Goal: Information Seeking & Learning: Learn about a topic

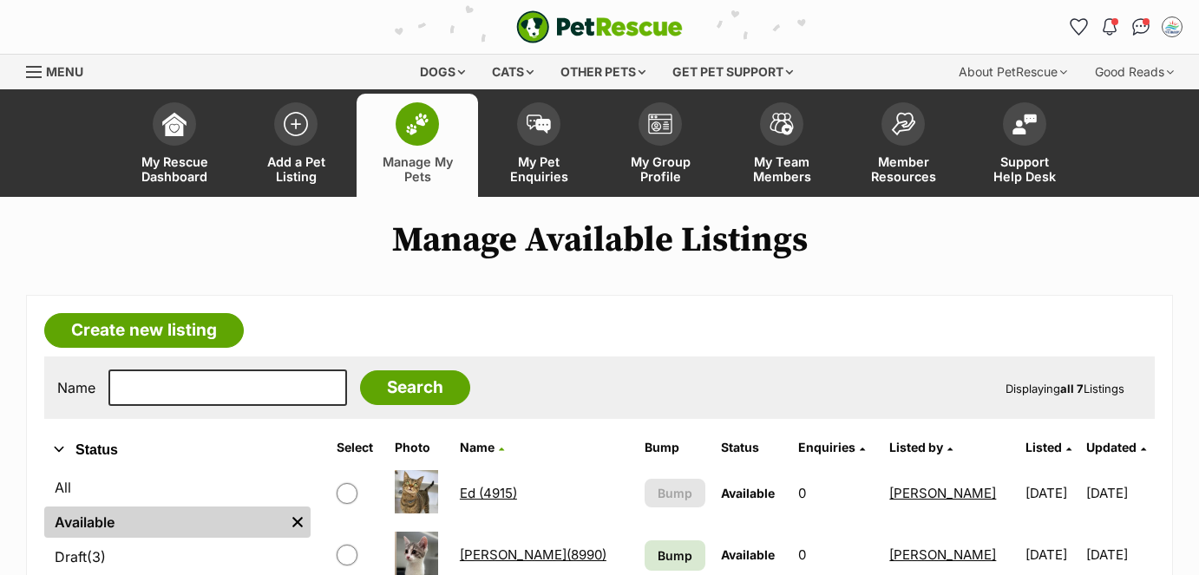
scroll to position [394, 0]
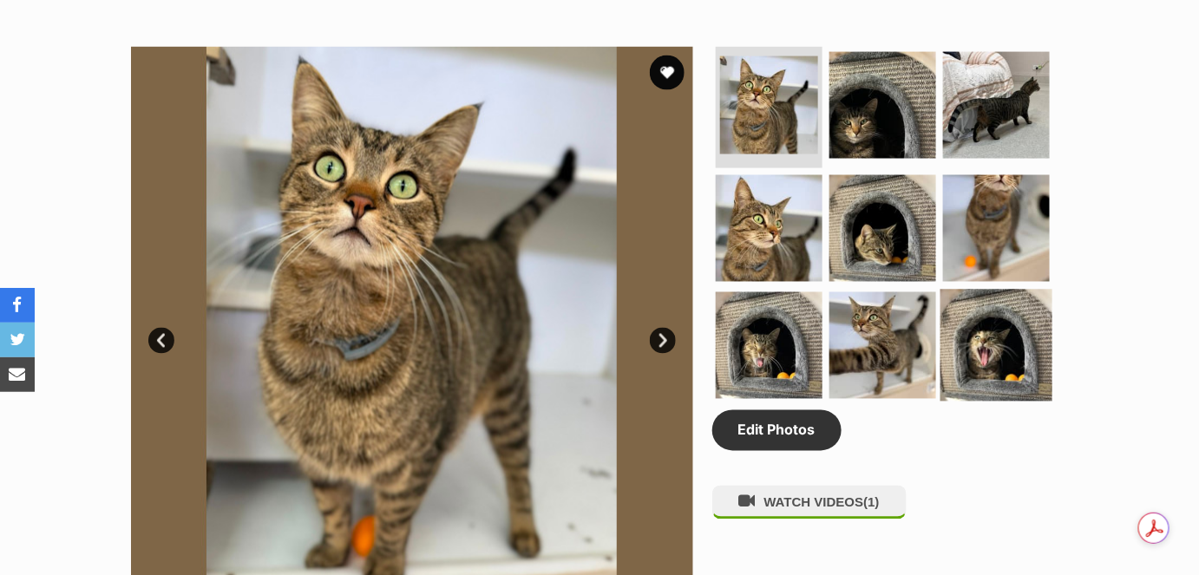
click at [967, 328] on img at bounding box center [997, 346] width 112 height 112
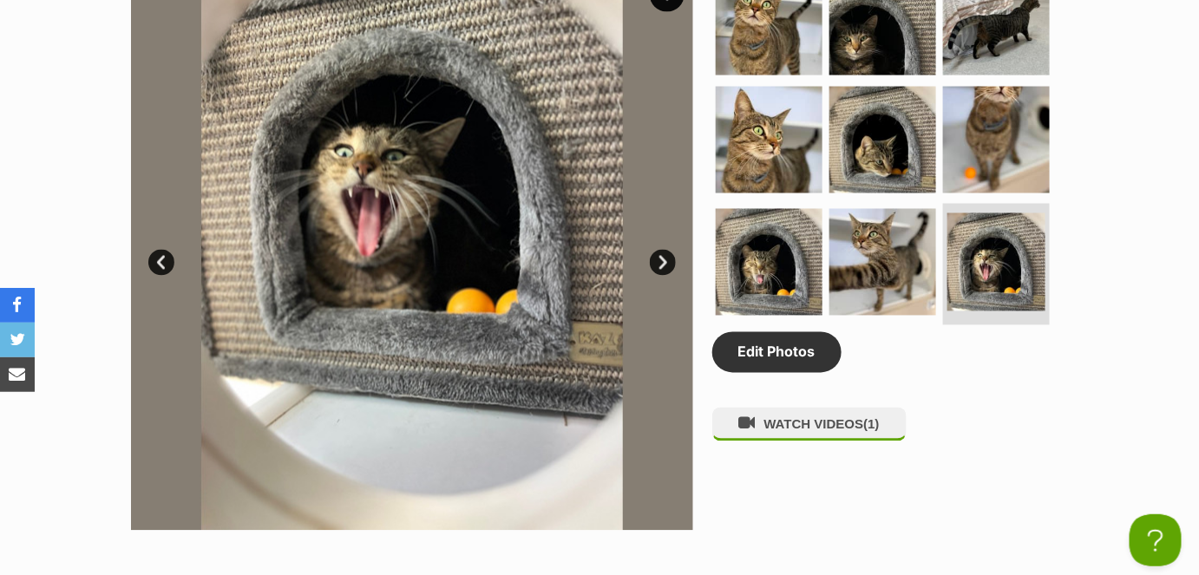
scroll to position [710, 0]
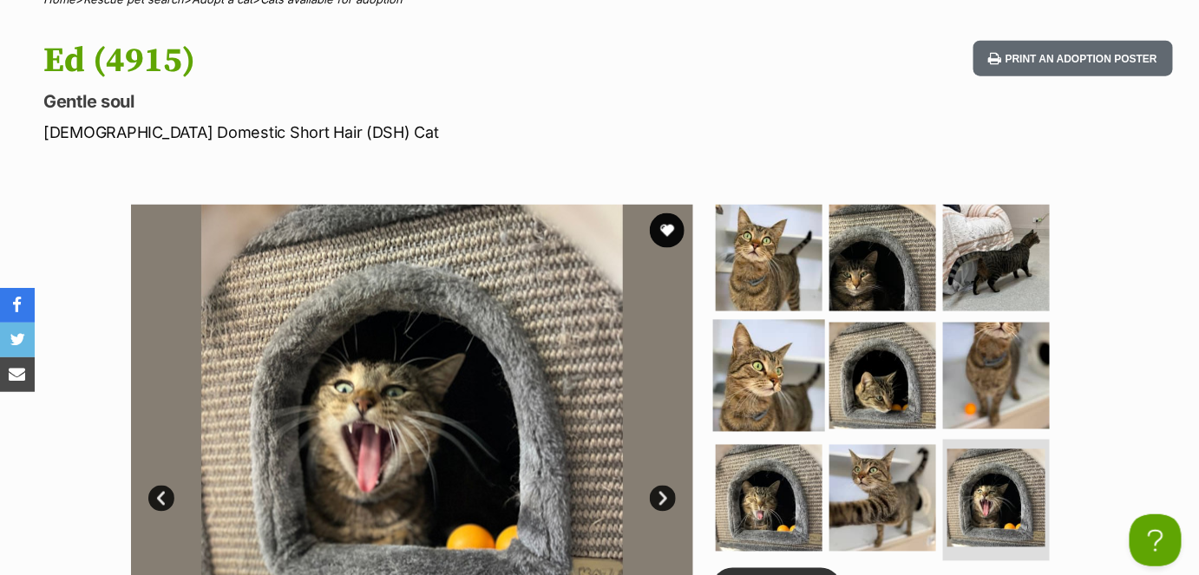
click at [772, 249] on img at bounding box center [769, 258] width 107 height 107
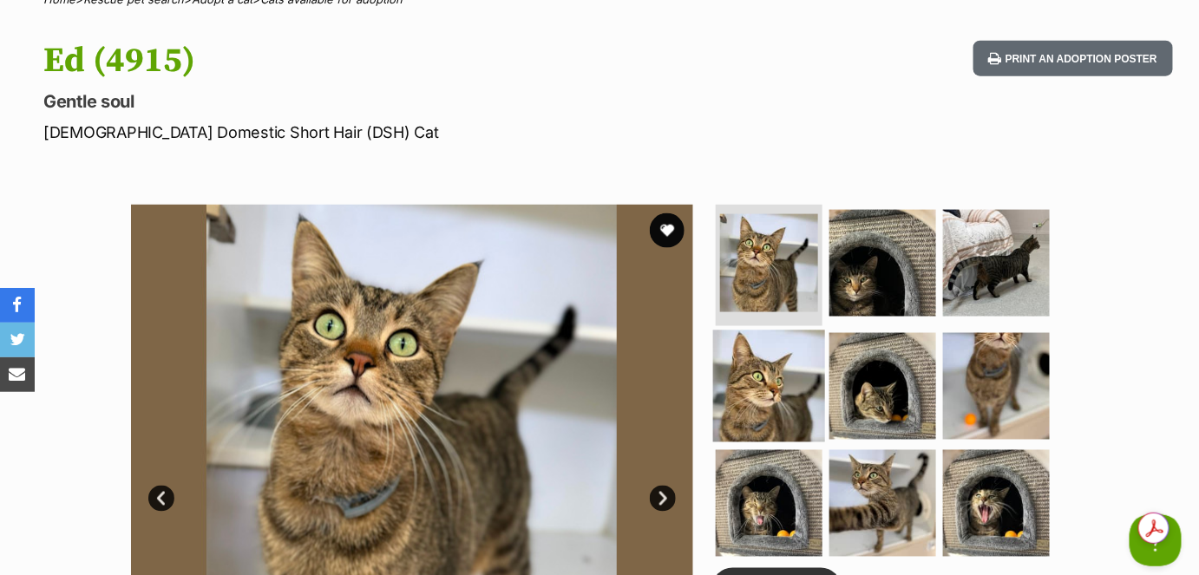
click at [767, 385] on img at bounding box center [769, 386] width 112 height 112
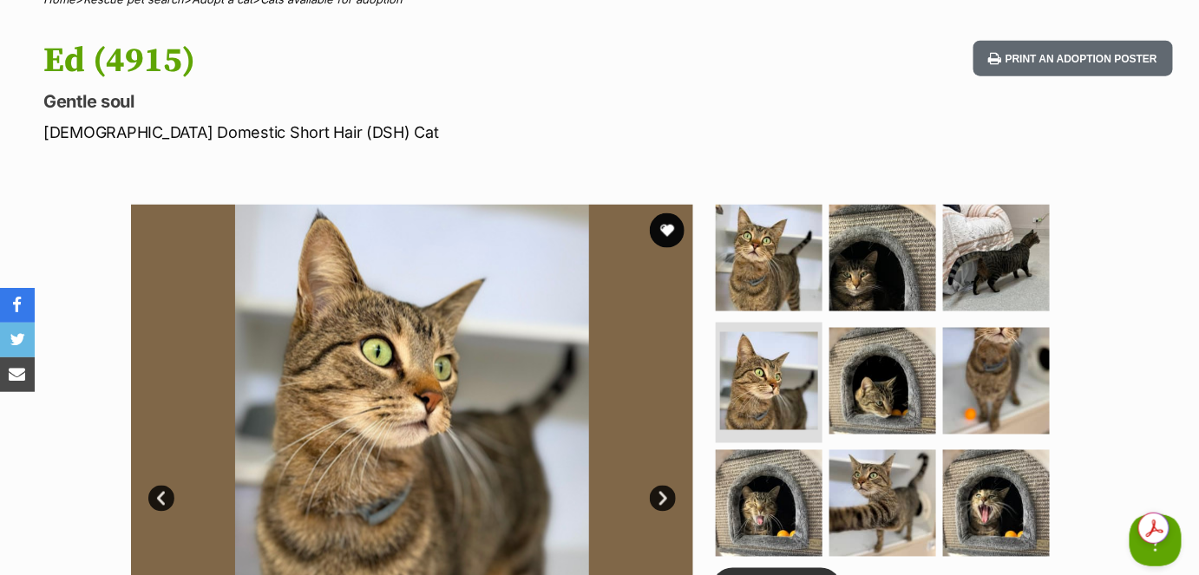
scroll to position [0, 0]
